Goal: Information Seeking & Learning: Learn about a topic

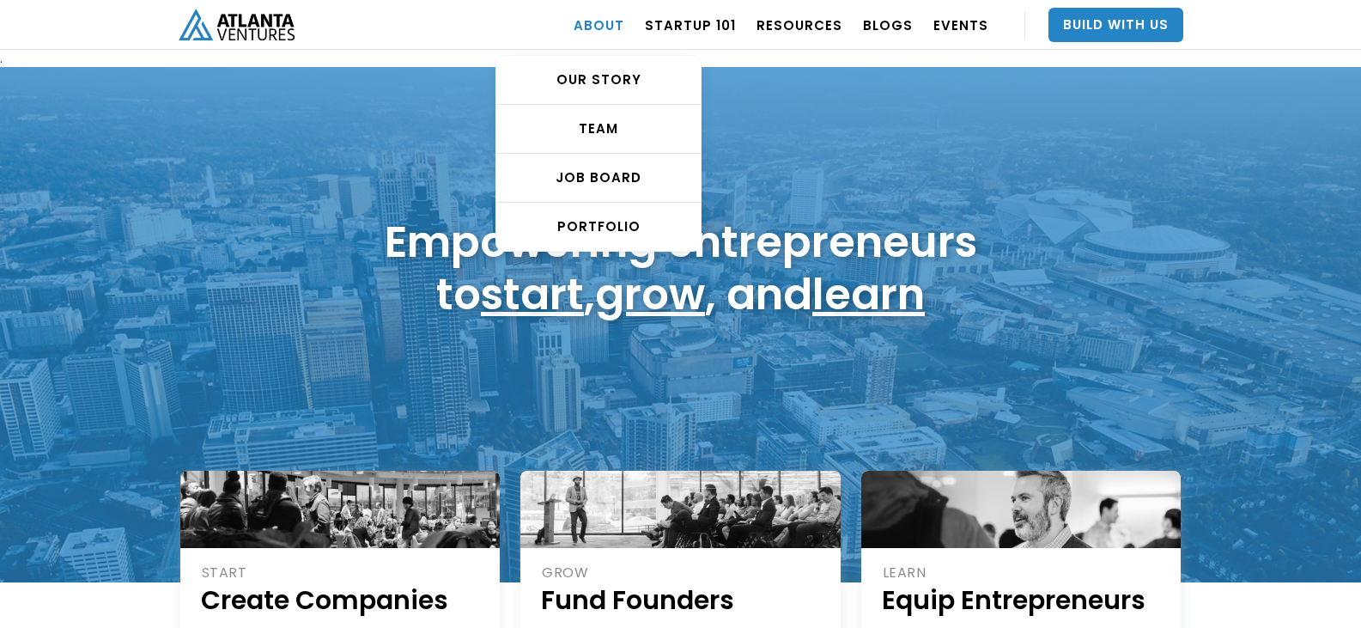
click at [624, 19] on link "ABOUT" at bounding box center [598, 25] width 51 height 48
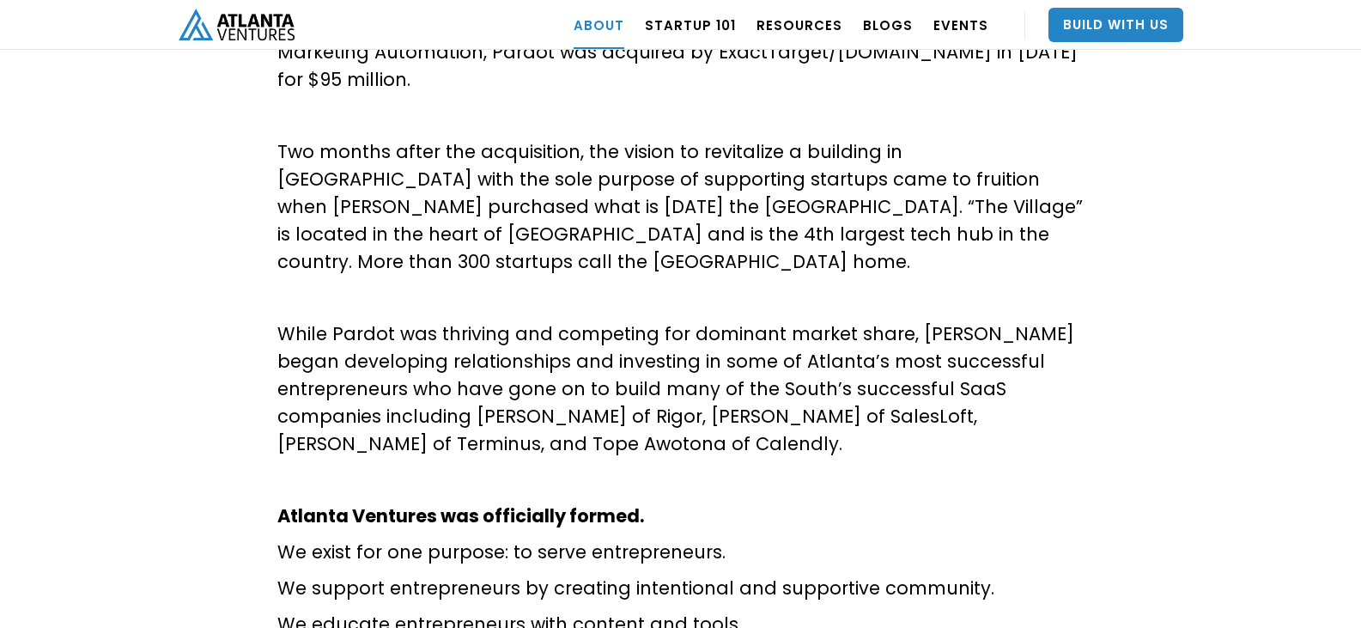
scroll to position [773, 0]
